Goal: Task Accomplishment & Management: Manage account settings

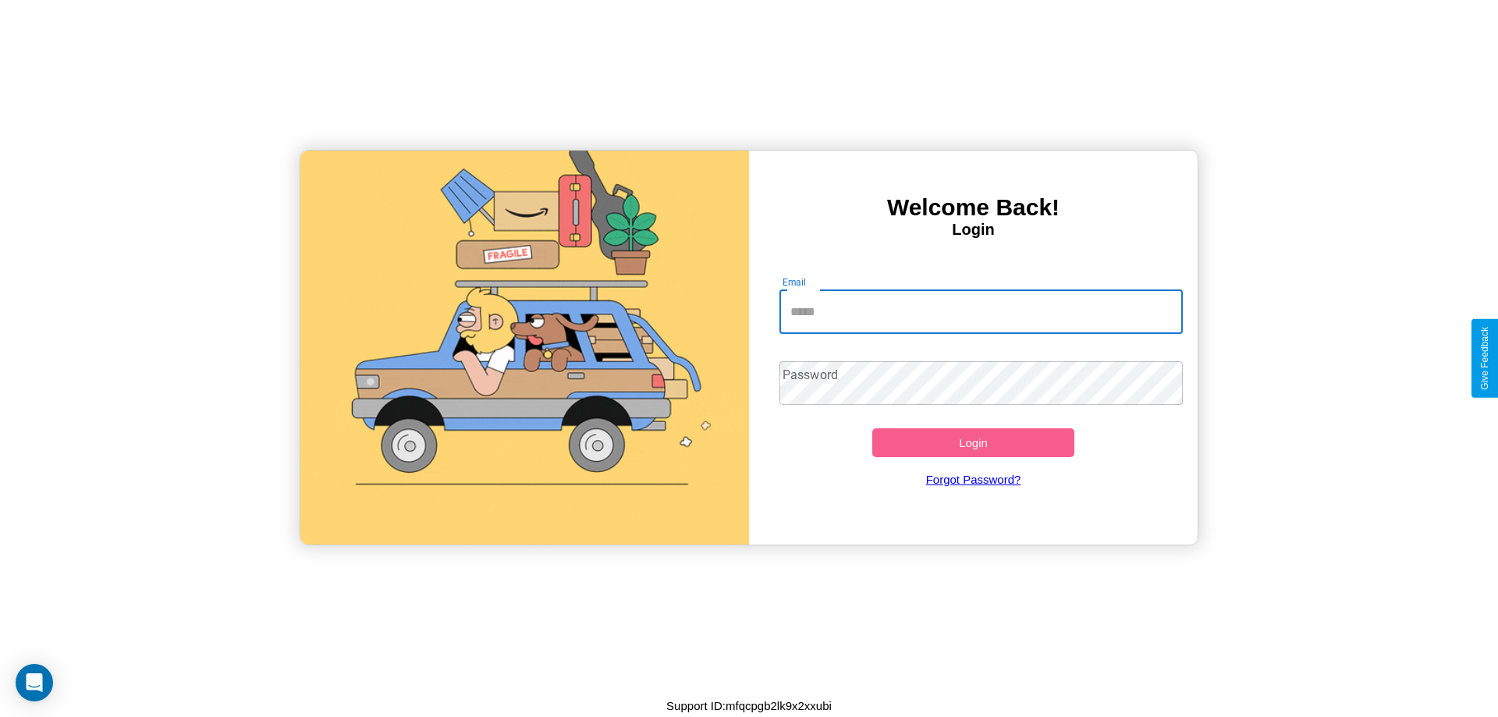
click at [980, 311] on input "Email" at bounding box center [981, 312] width 404 height 44
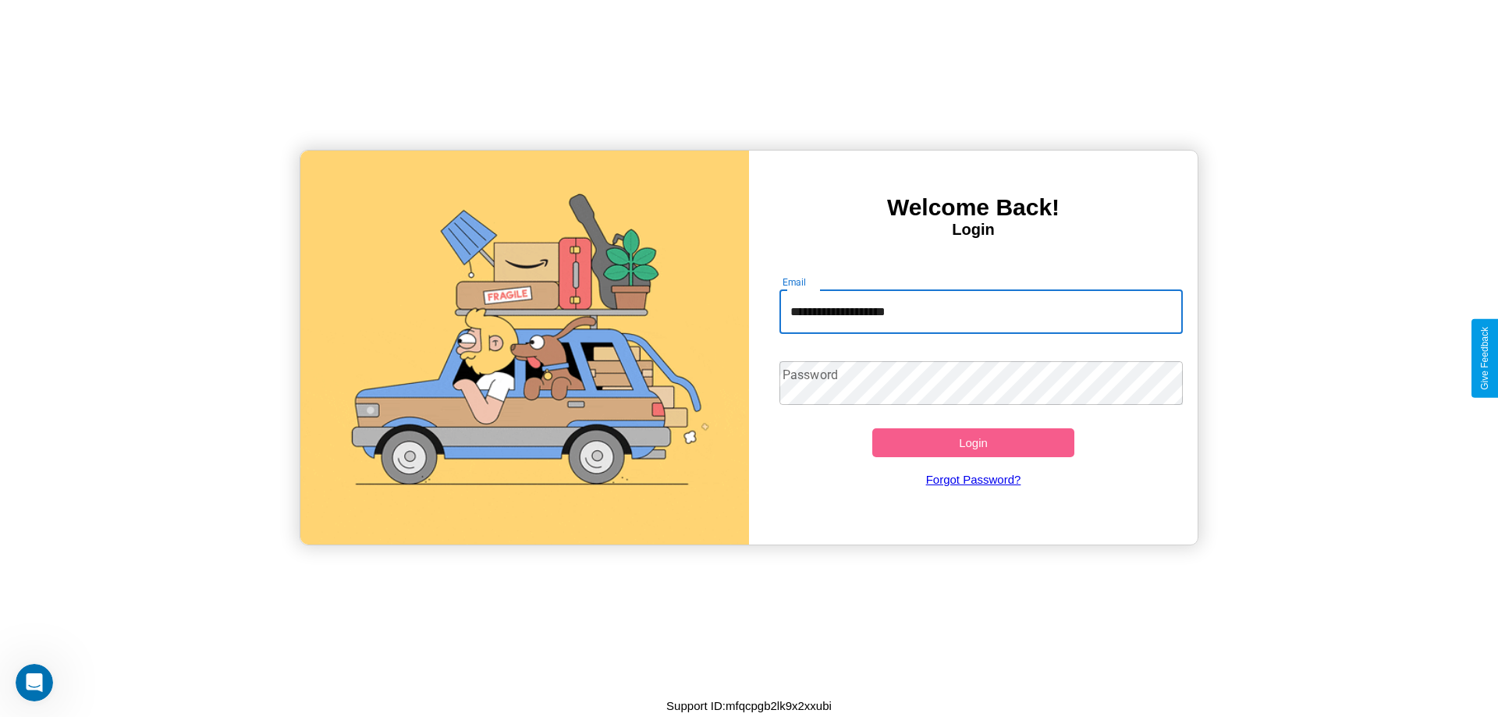
type input "**********"
click at [973, 442] on button "Login" at bounding box center [973, 442] width 202 height 29
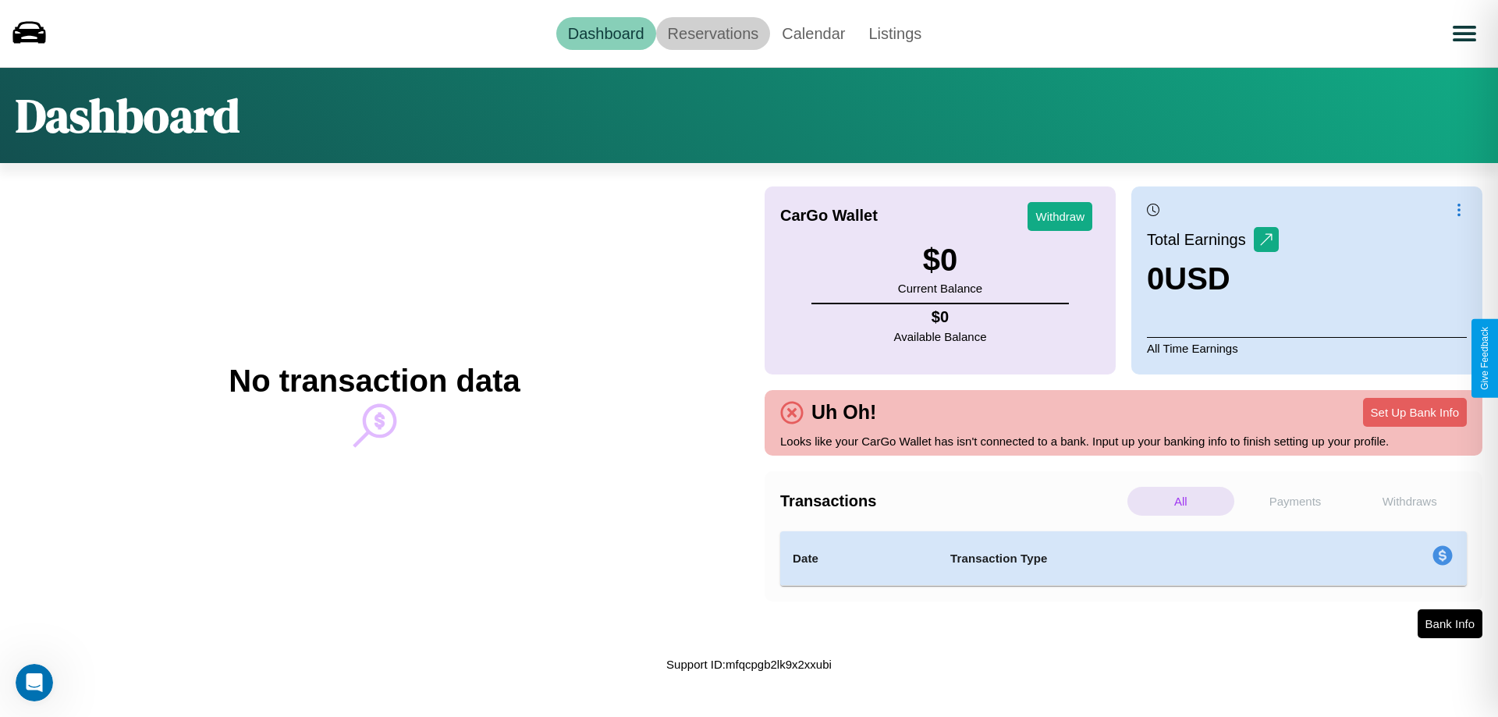
click at [712, 33] on link "Reservations" at bounding box center [713, 33] width 115 height 33
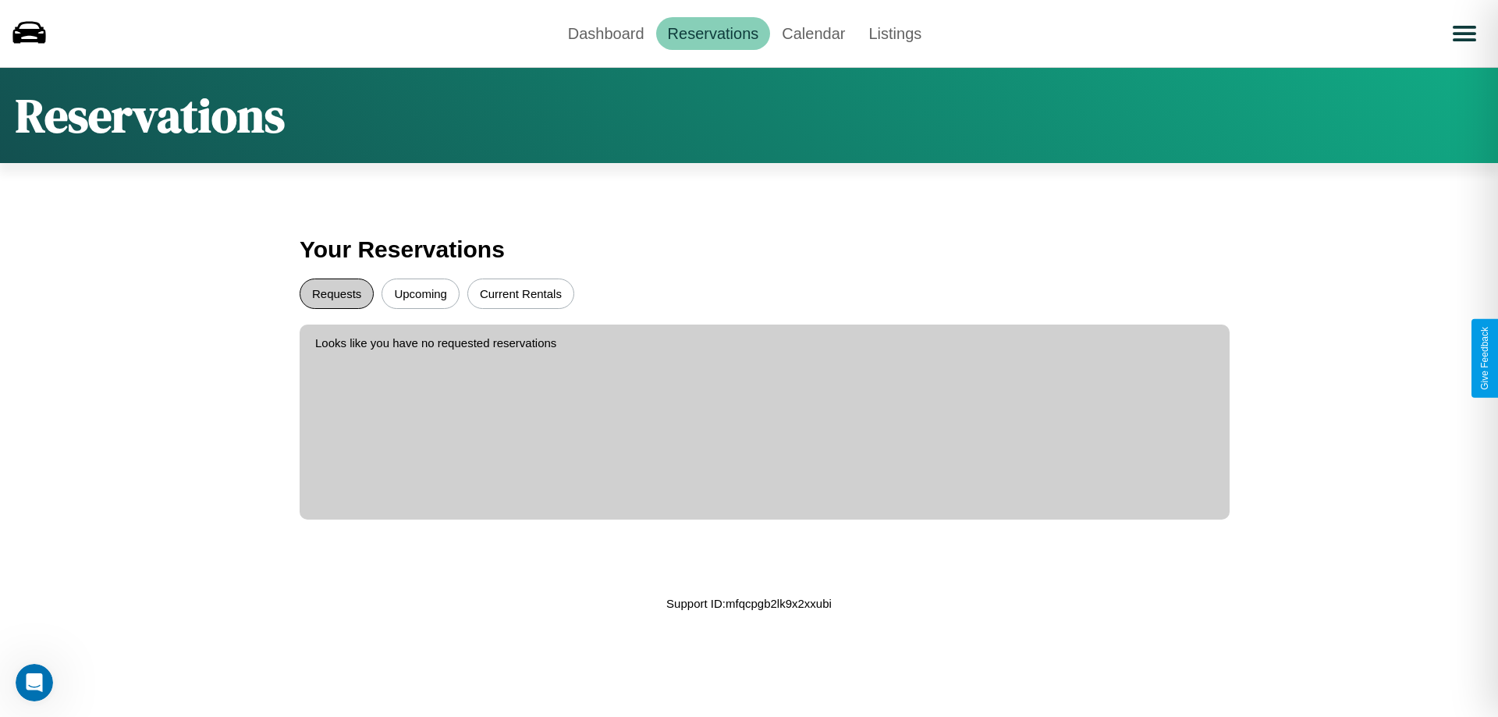
click at [336, 293] on button "Requests" at bounding box center [337, 293] width 74 height 30
click at [520, 293] on button "Current Rentals" at bounding box center [520, 293] width 107 height 30
click at [420, 293] on button "Upcoming" at bounding box center [420, 293] width 78 height 30
click at [813, 33] on link "Calendar" at bounding box center [813, 33] width 87 height 33
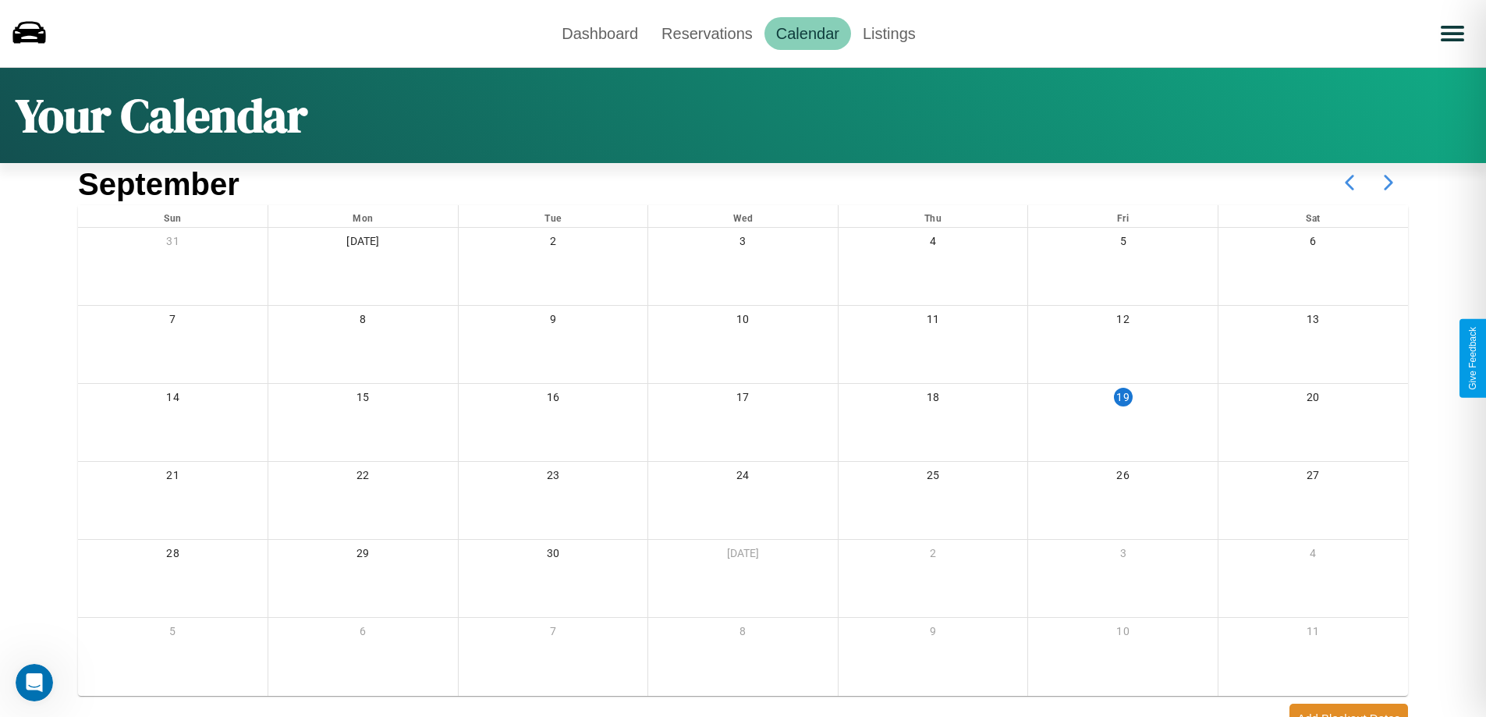
click at [1388, 183] on icon at bounding box center [1388, 182] width 39 height 39
click at [600, 33] on link "Dashboard" at bounding box center [600, 33] width 100 height 33
